Goal: Information Seeking & Learning: Learn about a topic

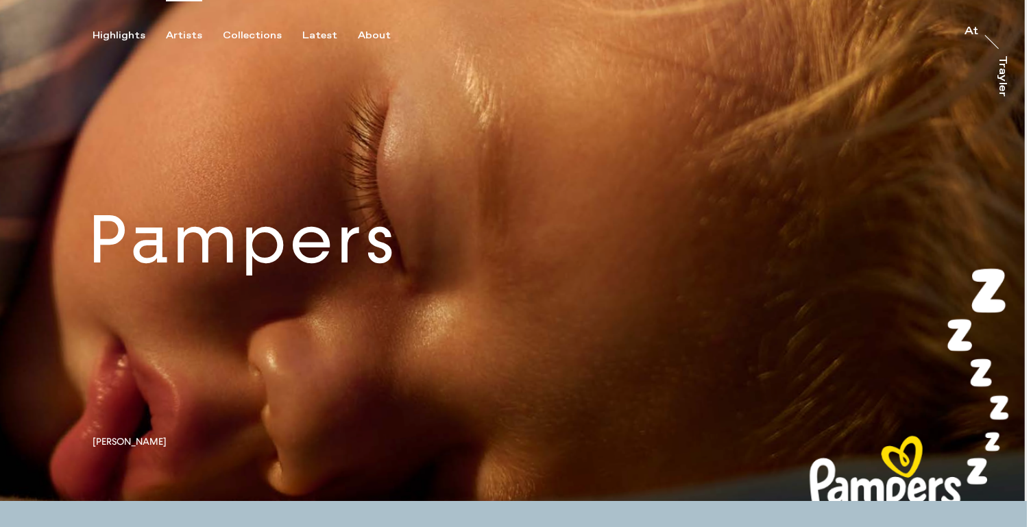
click at [177, 34] on div "Artists" at bounding box center [184, 35] width 36 height 12
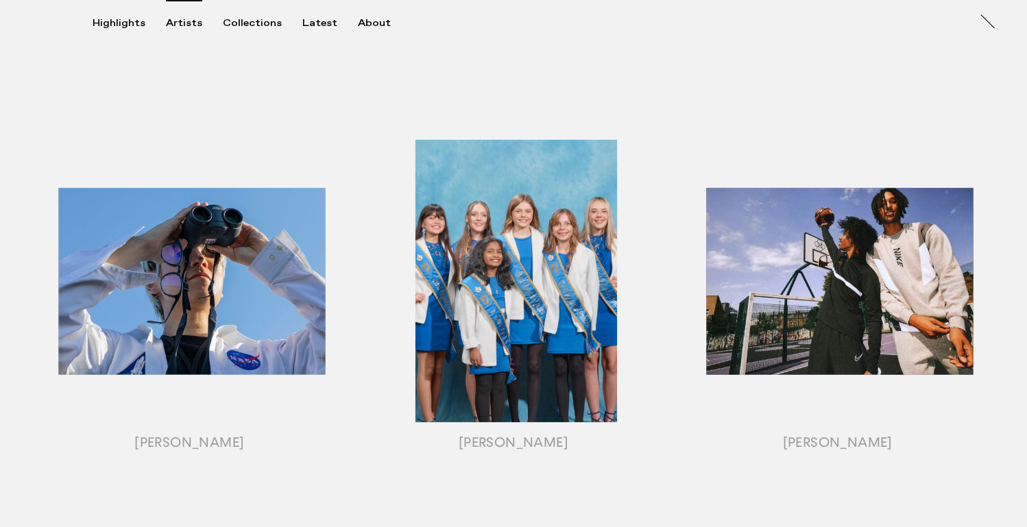
scroll to position [1482, 0]
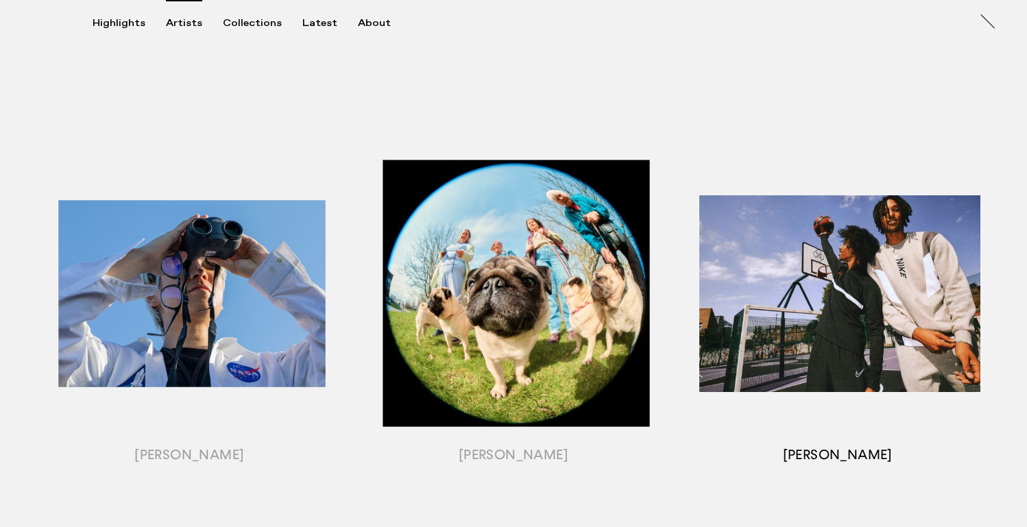
click at [893, 299] on div "button" at bounding box center [837, 311] width 324 height 428
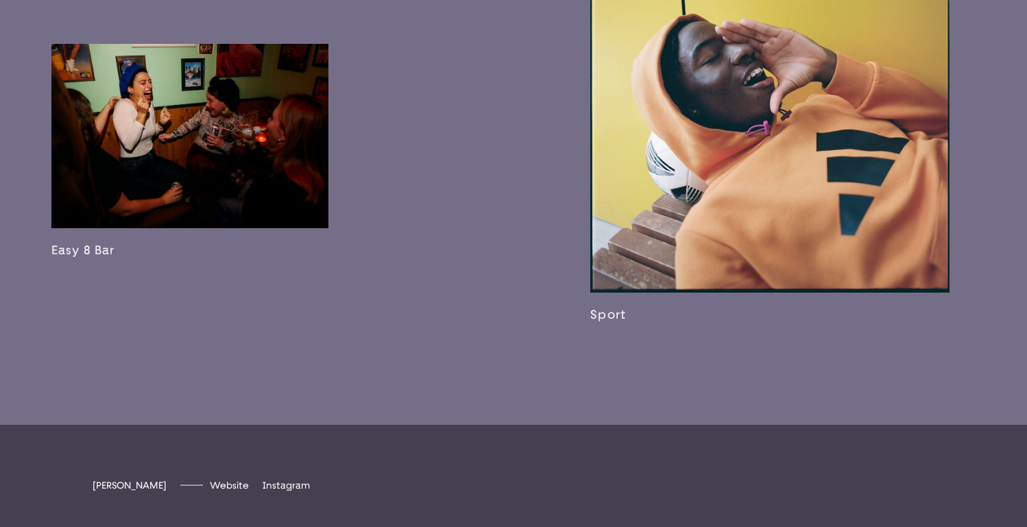
scroll to position [2636, 0]
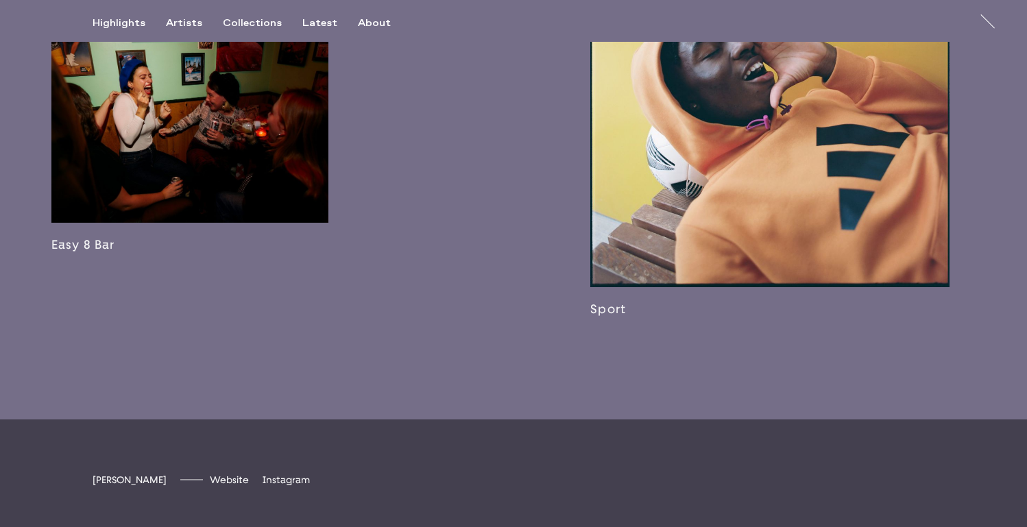
click at [223, 186] on link at bounding box center [189, 145] width 277 height 214
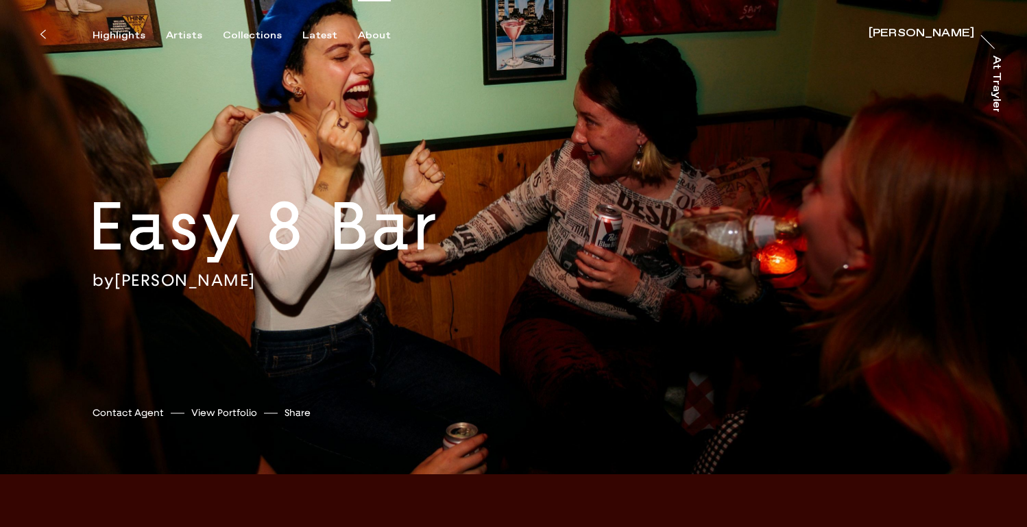
click at [363, 39] on div "About" at bounding box center [374, 35] width 33 height 12
drag, startPoint x: 316, startPoint y: 277, endPoint x: 123, endPoint y: 278, distance: 193.2
click at [123, 278] on div "by [PERSON_NAME]" at bounding box center [314, 280] width 442 height 21
click at [361, 414] on input "[URL][DOMAIN_NAME]" at bounding box center [367, 413] width 114 height 19
click at [295, 415] on button "Share" at bounding box center [297, 413] width 26 height 19
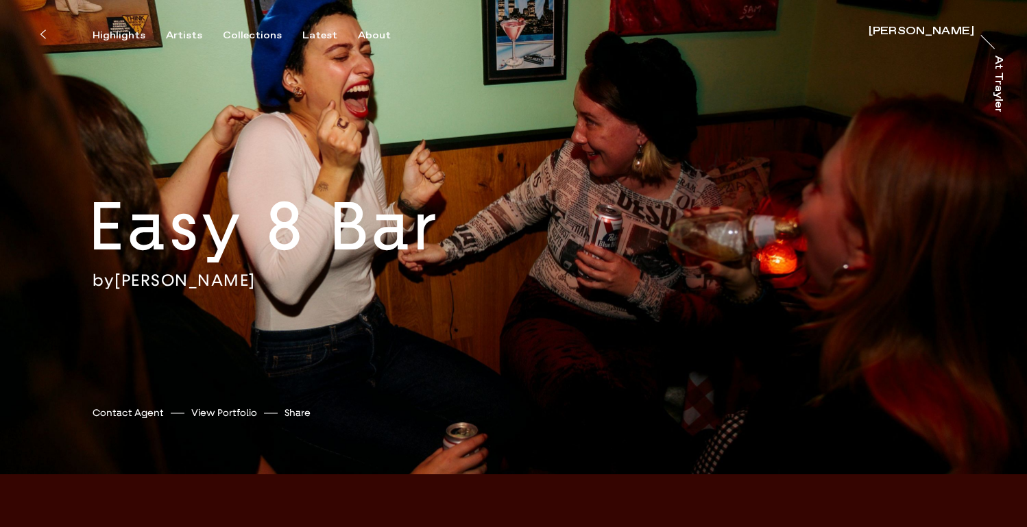
click at [221, 413] on link "View Portfolio" at bounding box center [224, 413] width 66 height 14
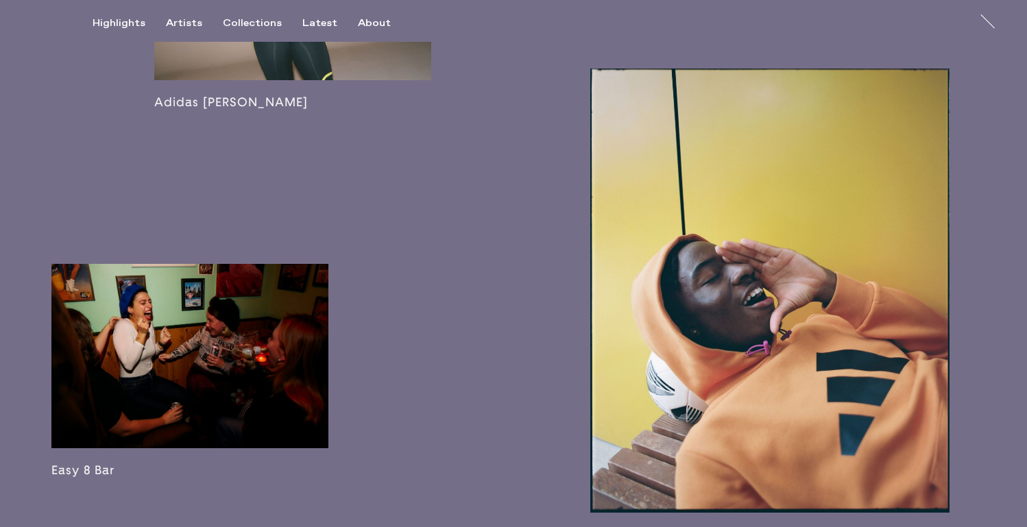
scroll to position [2415, 0]
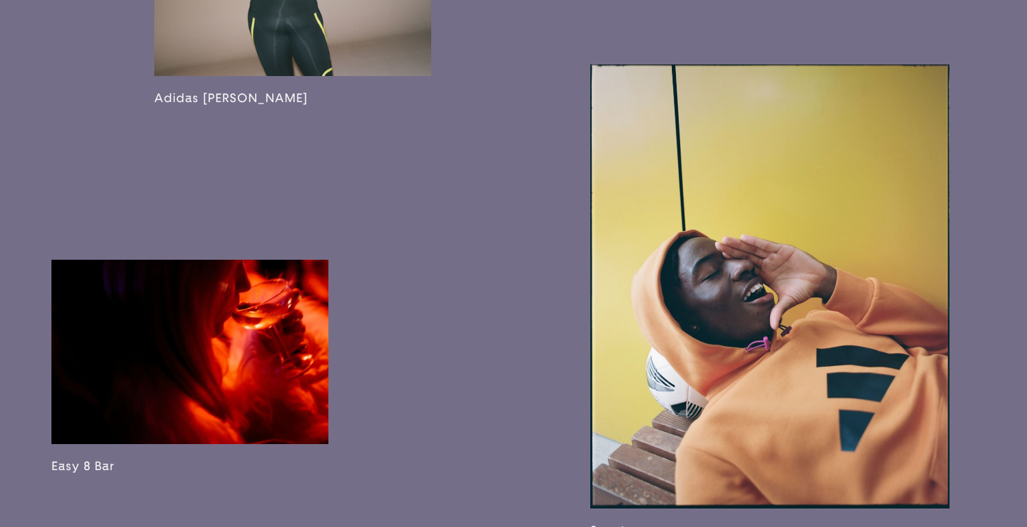
click at [221, 410] on link at bounding box center [189, 367] width 277 height 214
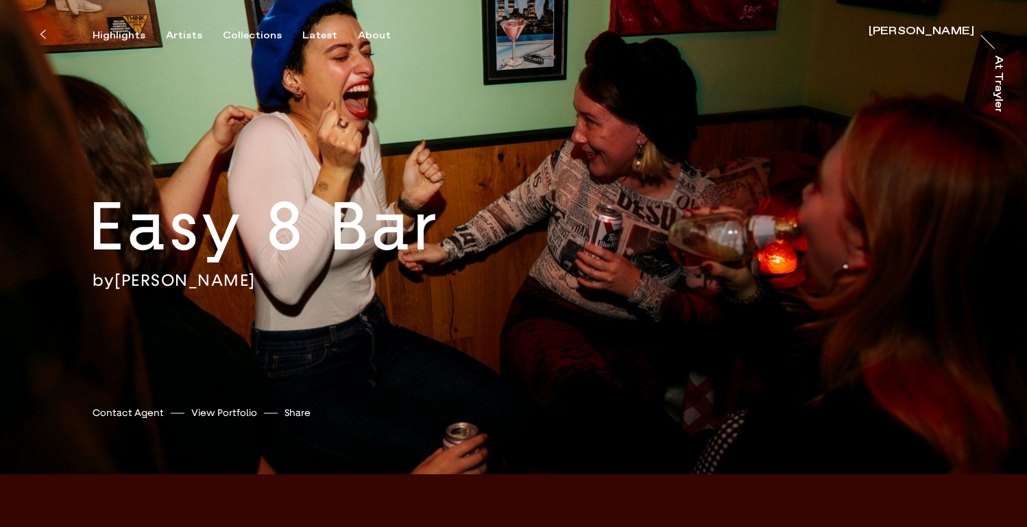
drag, startPoint x: 327, startPoint y: 276, endPoint x: 183, endPoint y: 273, distance: 143.9
click at [182, 273] on div "by [PERSON_NAME]" at bounding box center [314, 280] width 442 height 21
copy link "[PERSON_NAME]"
click at [249, 69] on div "Easy 8 Bar by [PERSON_NAME] [PERSON_NAME] Contact Agent View Portfolio Share [U…" at bounding box center [513, 237] width 1027 height 474
click at [175, 34] on div "Artists" at bounding box center [184, 35] width 36 height 12
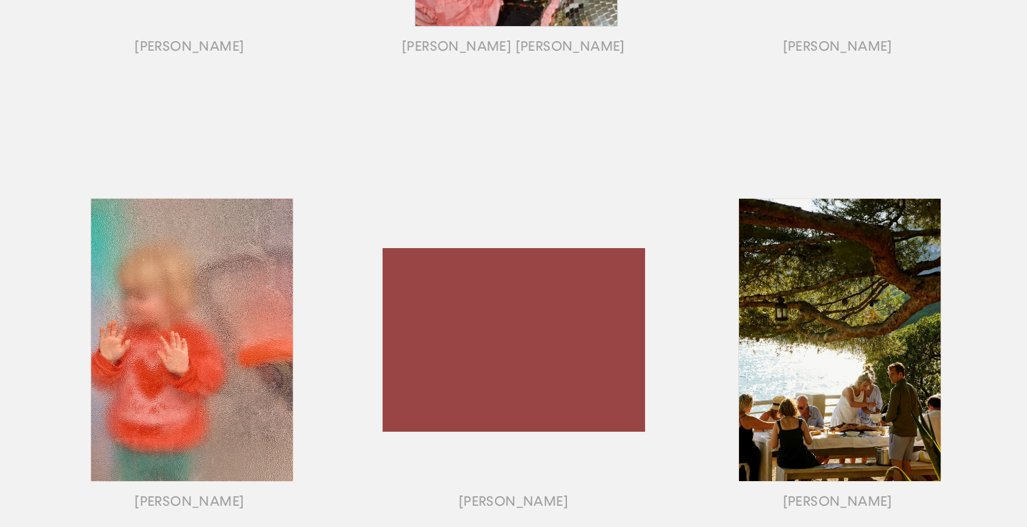
scroll to position [981, 0]
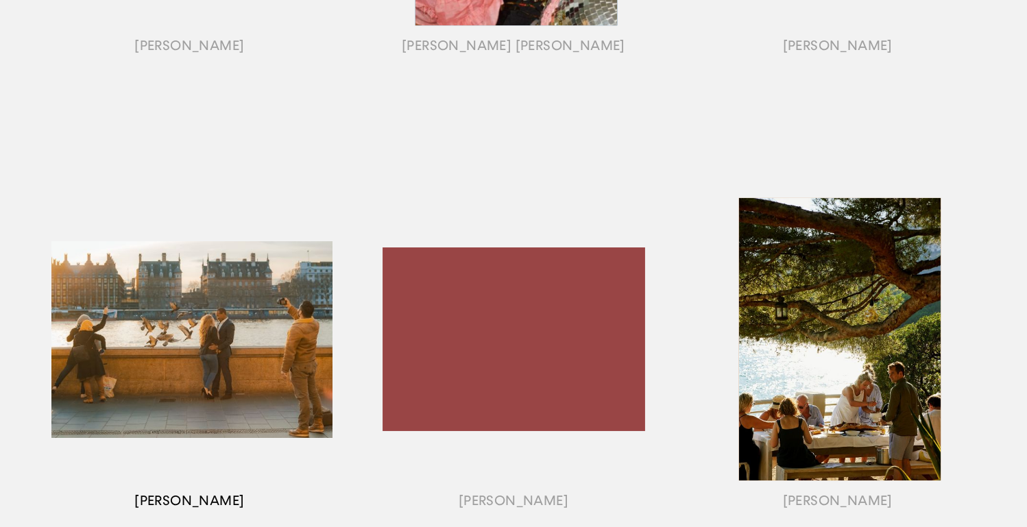
click at [193, 305] on div "button" at bounding box center [189, 357] width 324 height 428
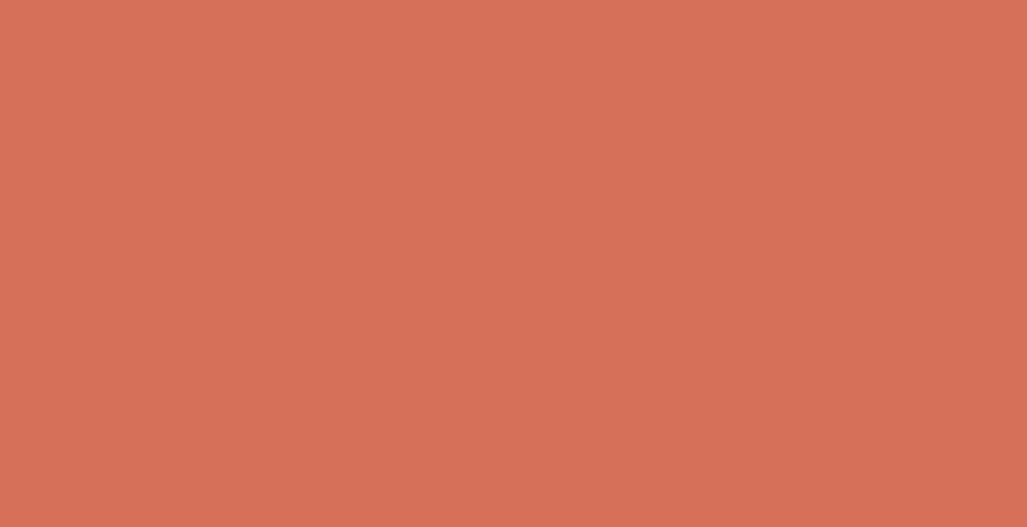
scroll to position [1738, 0]
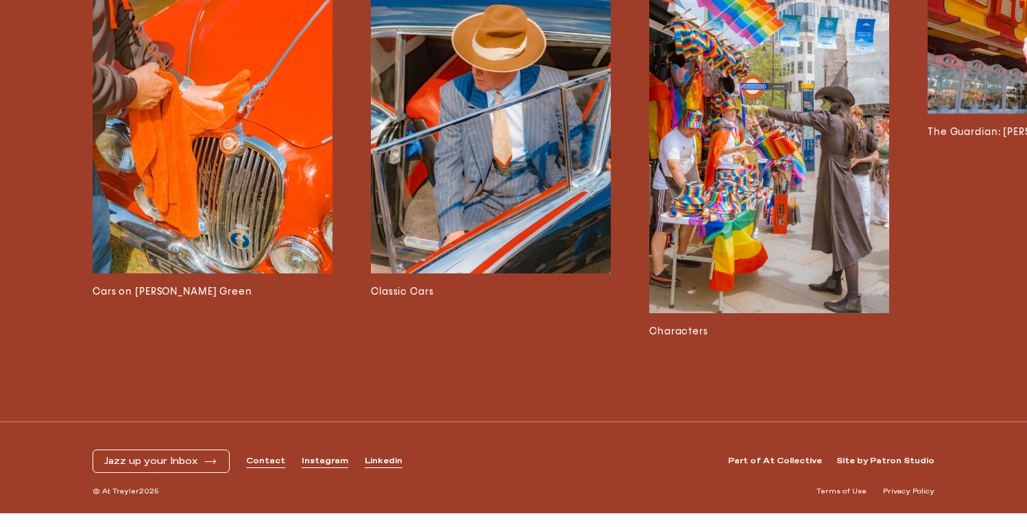
scroll to position [3583, 0]
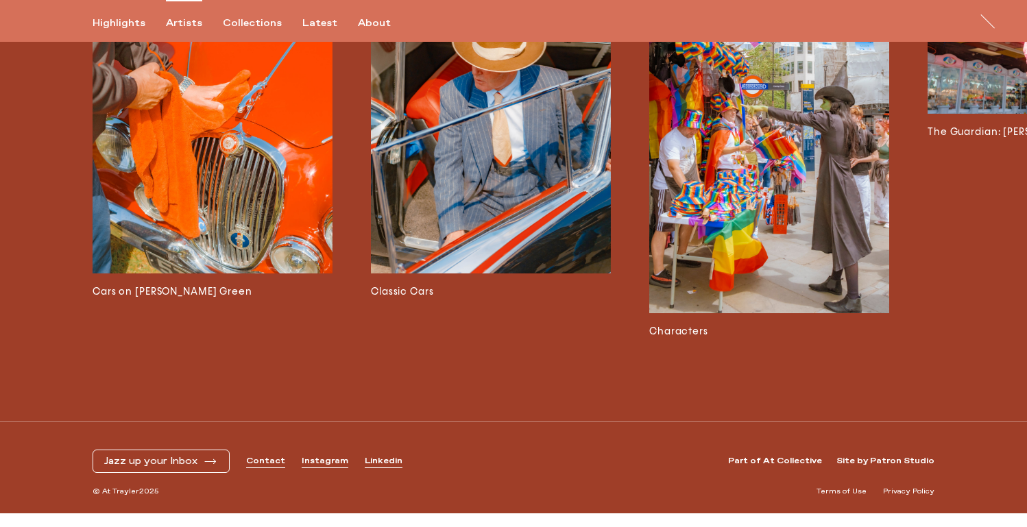
click at [176, 19] on div "Artists" at bounding box center [184, 23] width 36 height 12
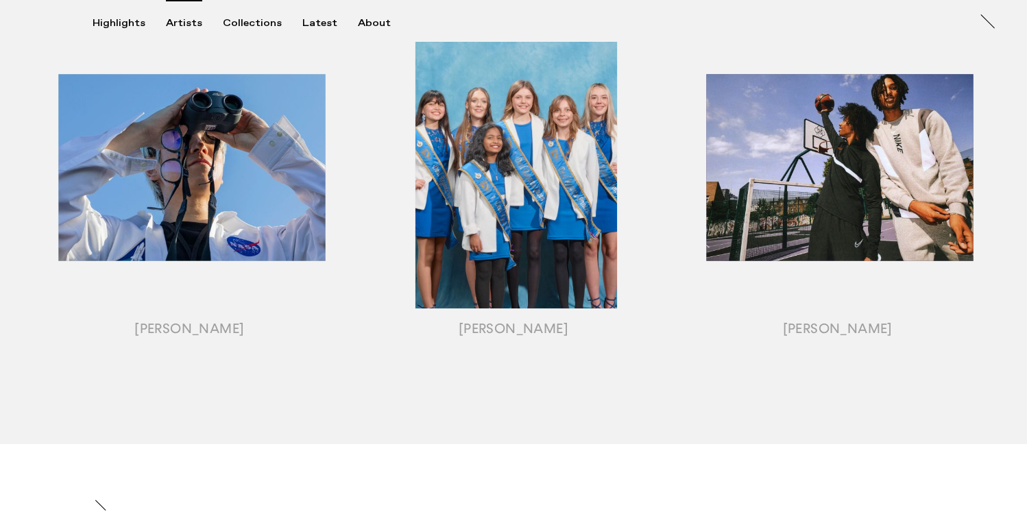
scroll to position [1593, 0]
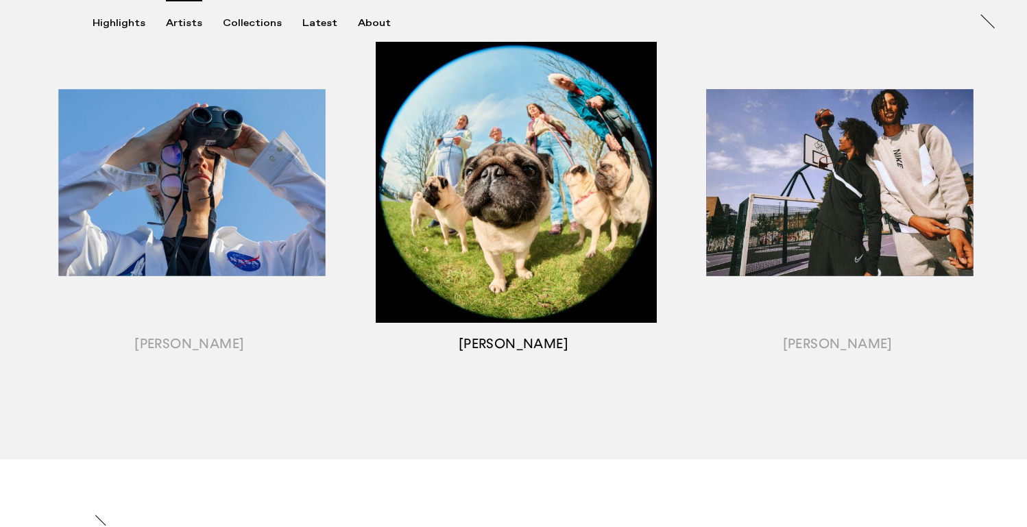
click at [587, 218] on div "button" at bounding box center [514, 200] width 324 height 428
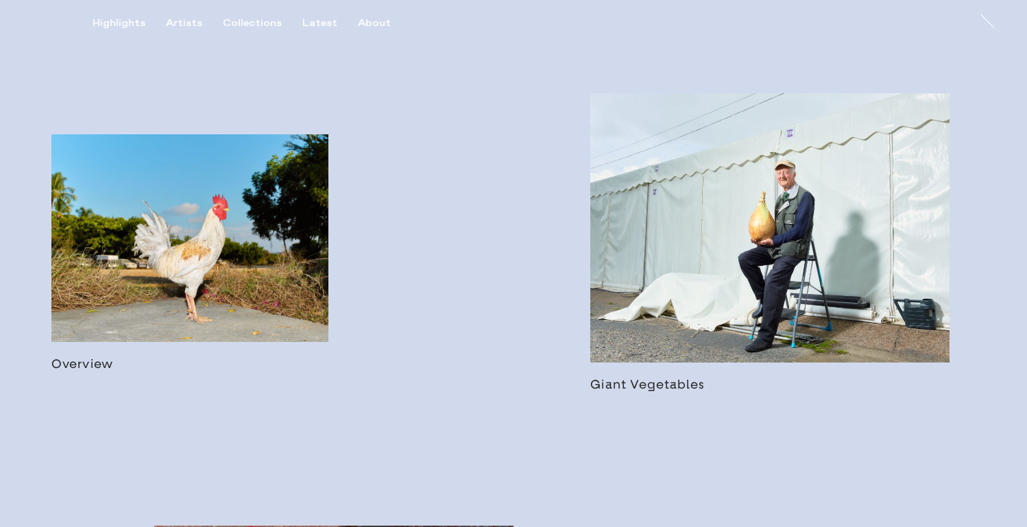
scroll to position [782, 0]
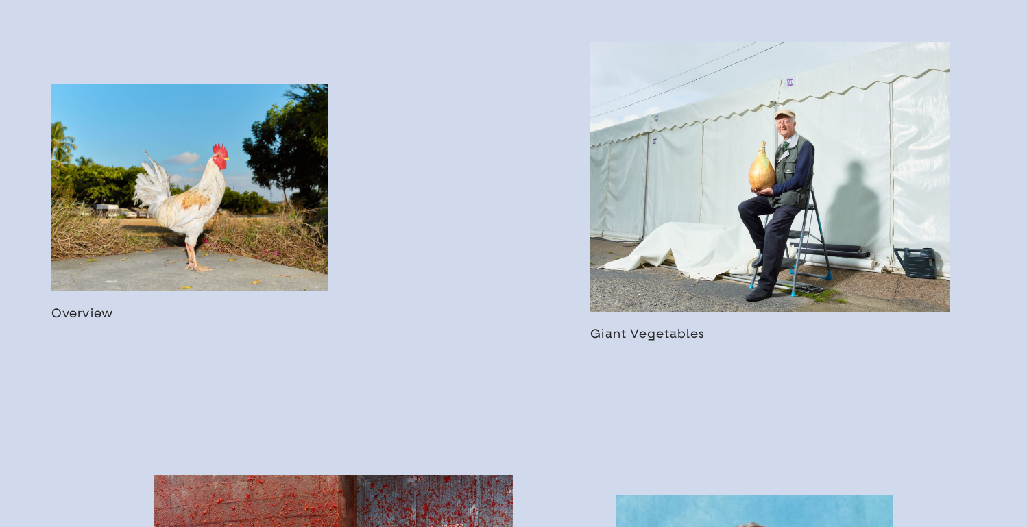
click at [252, 190] on link at bounding box center [189, 202] width 277 height 237
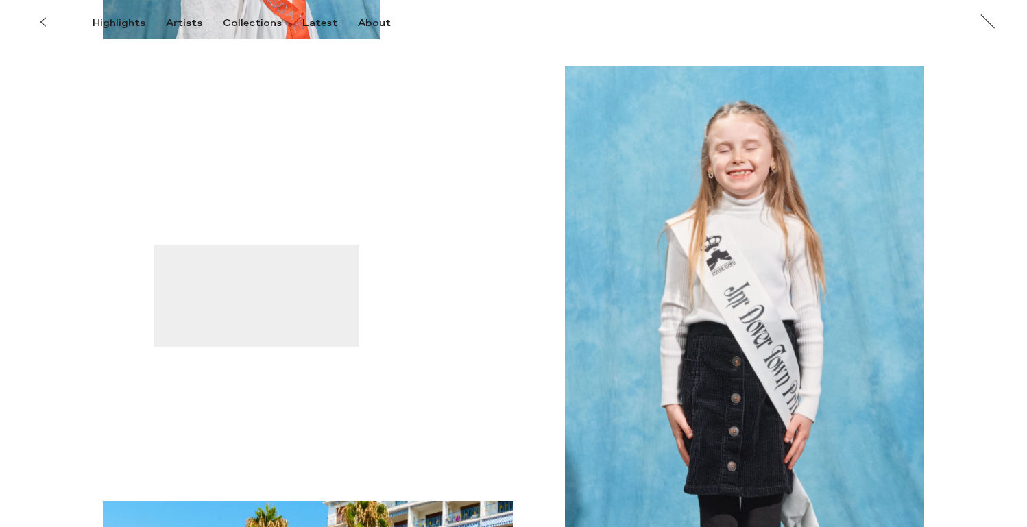
scroll to position [1732, 0]
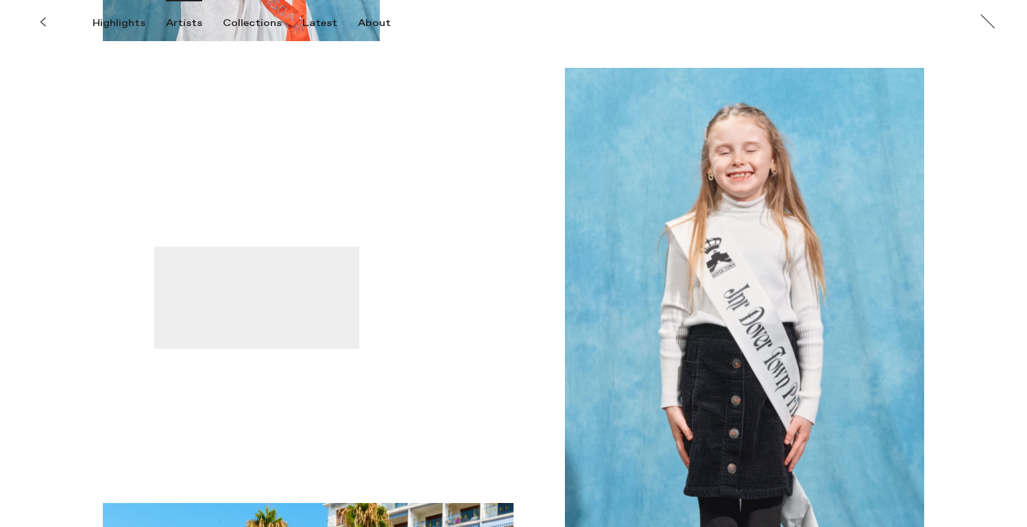
click at [180, 19] on div "Artists" at bounding box center [184, 23] width 36 height 12
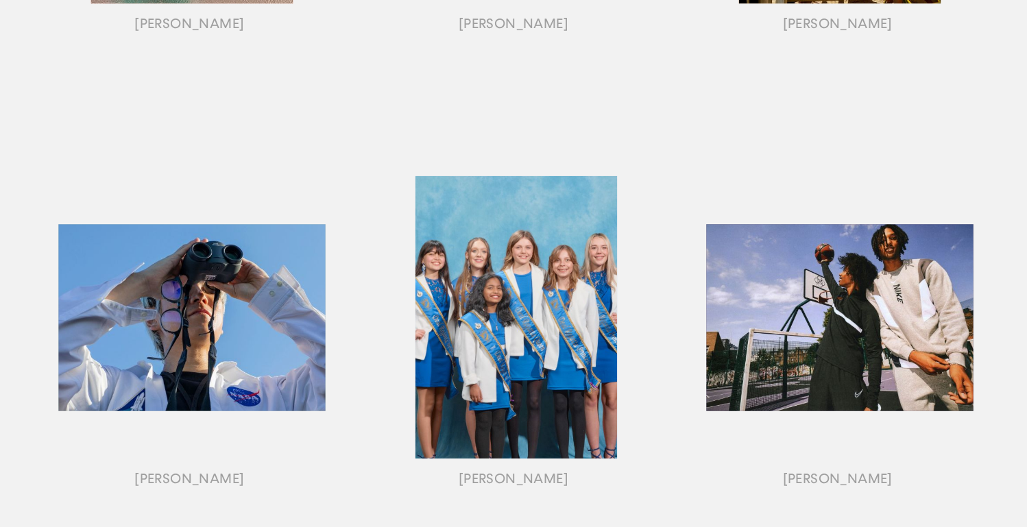
scroll to position [1462, 0]
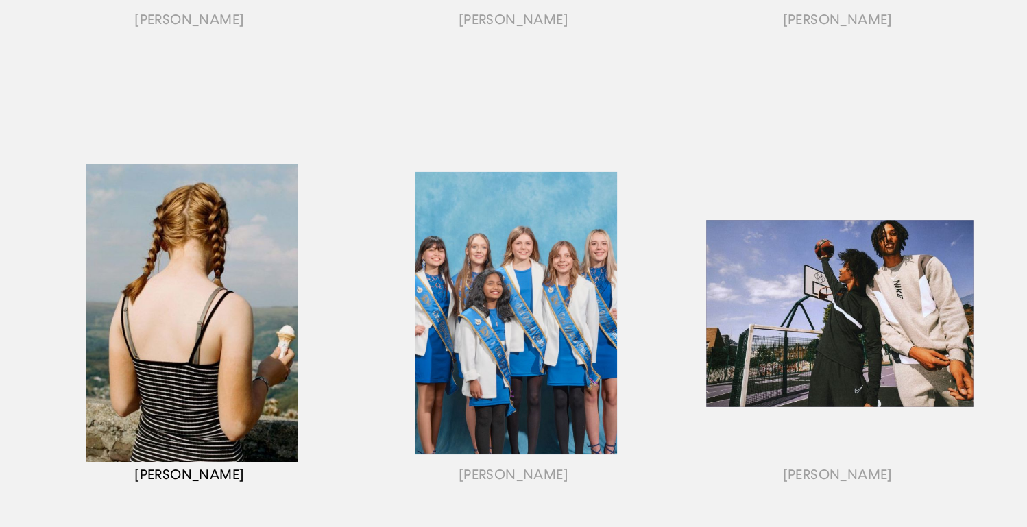
click at [255, 245] on div "button" at bounding box center [189, 330] width 324 height 428
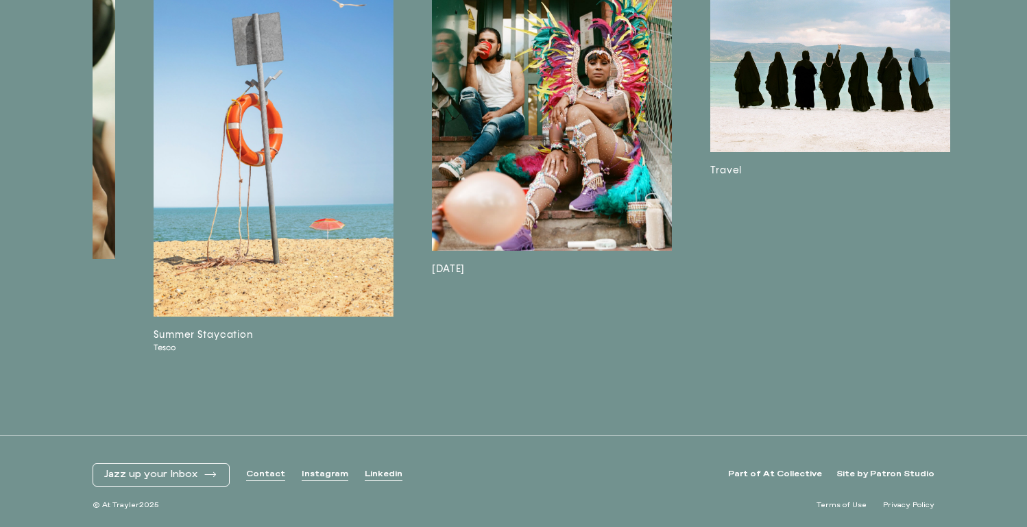
scroll to position [3390, 0]
